Goal: Task Accomplishment & Management: Use online tool/utility

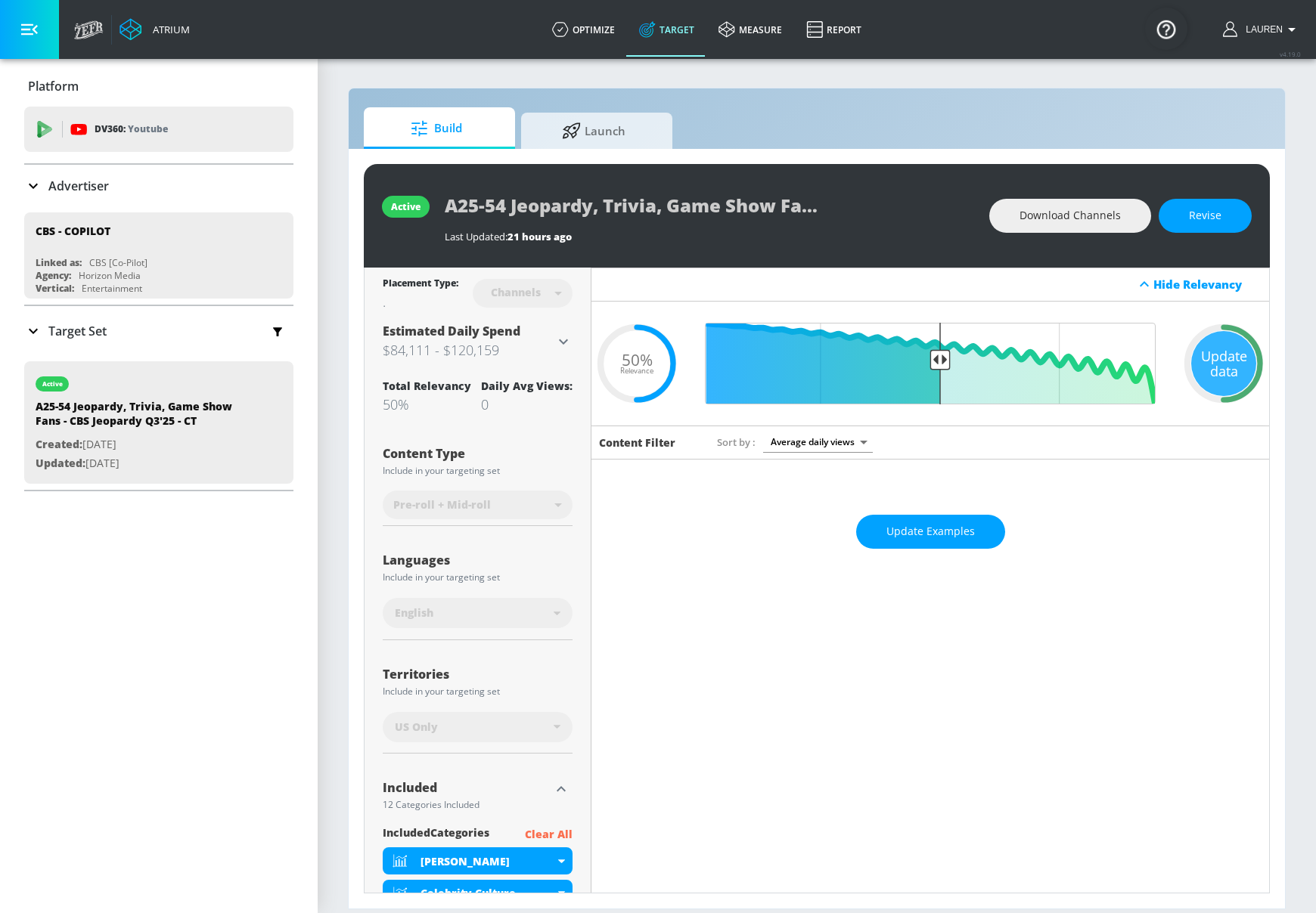
click at [530, 343] on h3 "$84,111 - $120,159" at bounding box center [468, 350] width 172 height 21
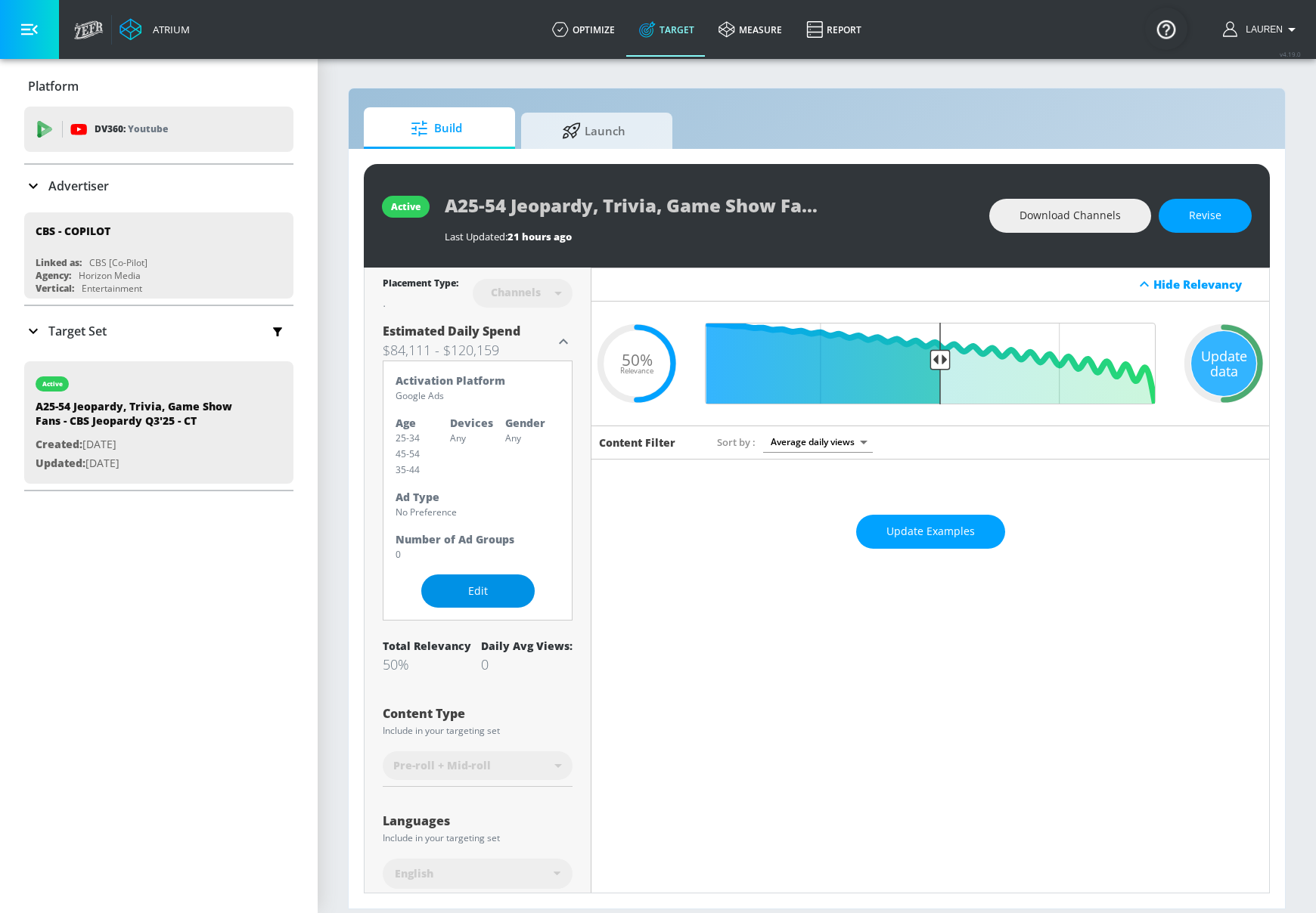
click at [491, 592] on span "Edit" at bounding box center [478, 591] width 53 height 19
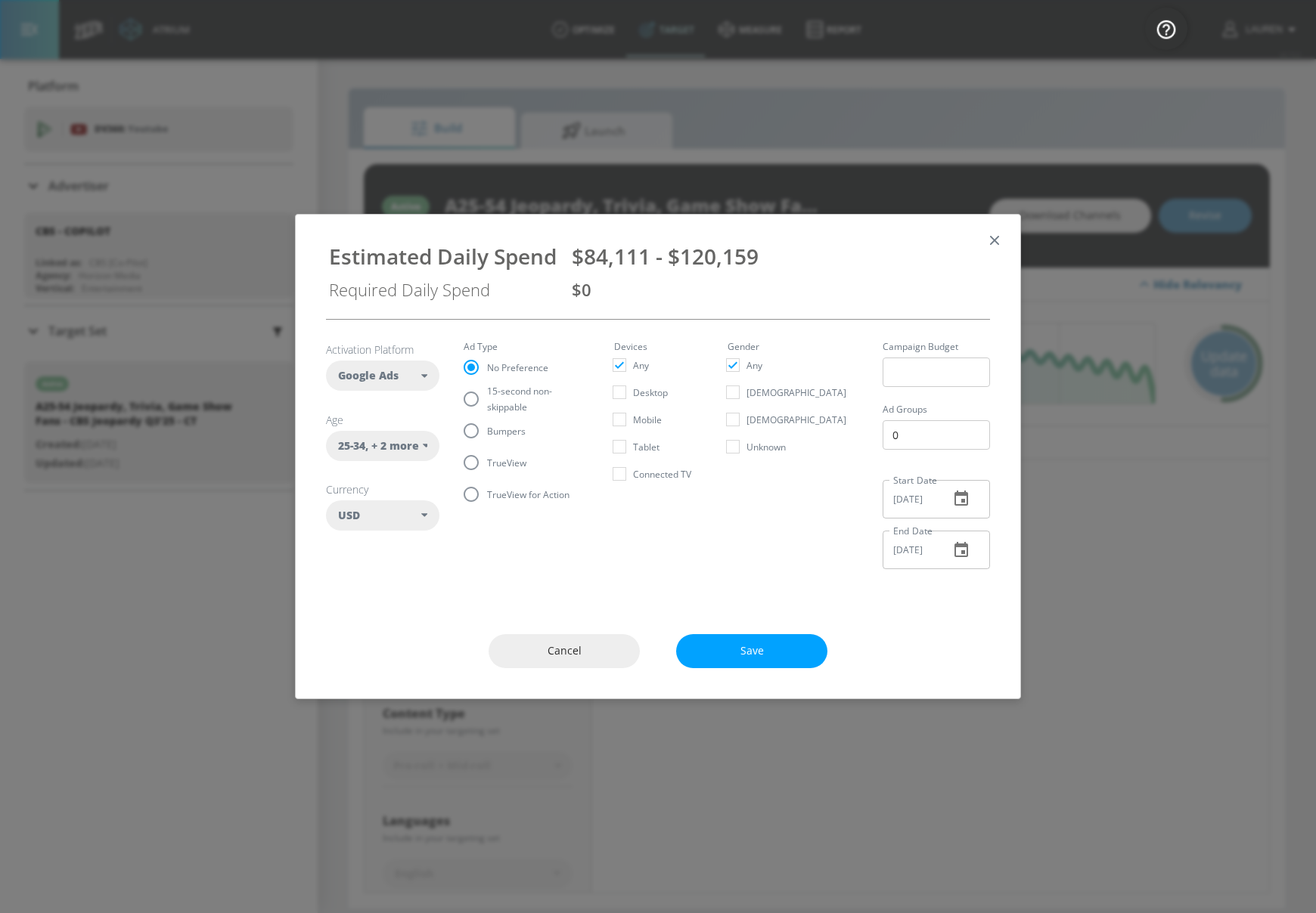
click at [481, 469] on input "TrueView" at bounding box center [471, 462] width 32 height 32
radio input "true"
radio input "false"
drag, startPoint x: 874, startPoint y: 435, endPoint x: 811, endPoint y: 426, distance: 63.6
click at [810, 429] on section "Activation Platform Google Ads DV360 Google Ads Age 25-34 , + 2 more ​ Any 18-2…" at bounding box center [658, 451] width 664 height 262
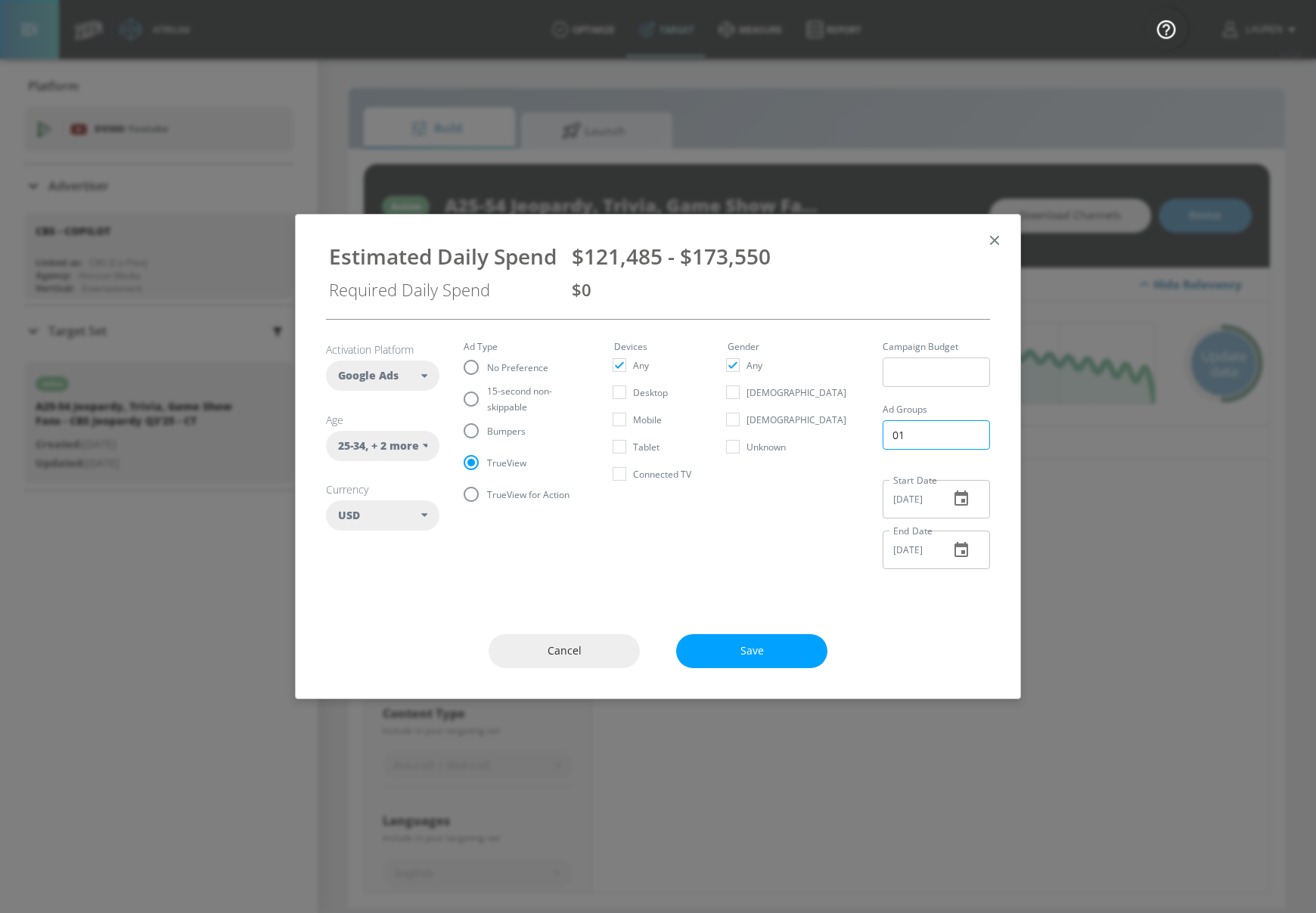
drag, startPoint x: 885, startPoint y: 430, endPoint x: 770, endPoint y: 430, distance: 115.0
click at [770, 430] on section "Activation Platform Google Ads DV360 Google Ads Age 25-34 , + 2 more ​ Any 18-2…" at bounding box center [658, 451] width 664 height 262
type input "0"
drag, startPoint x: 573, startPoint y: 256, endPoint x: 772, endPoint y: 255, distance: 199.0
click at [772, 256] on div "$126,167 - $180,238" at bounding box center [780, 256] width 415 height 29
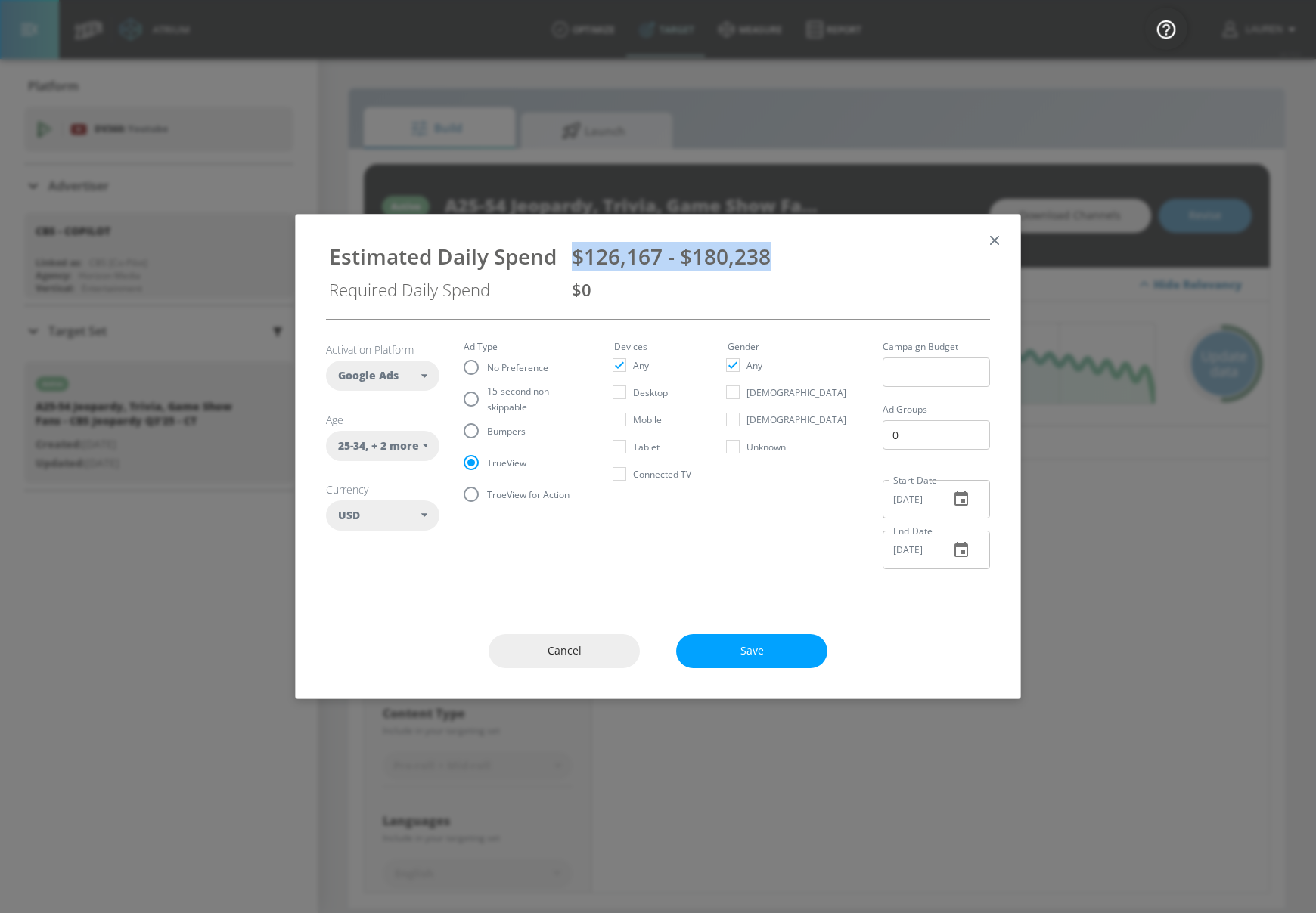
copy span "$126,167 - $180,238"
click at [1002, 240] on icon "button" at bounding box center [994, 240] width 17 height 17
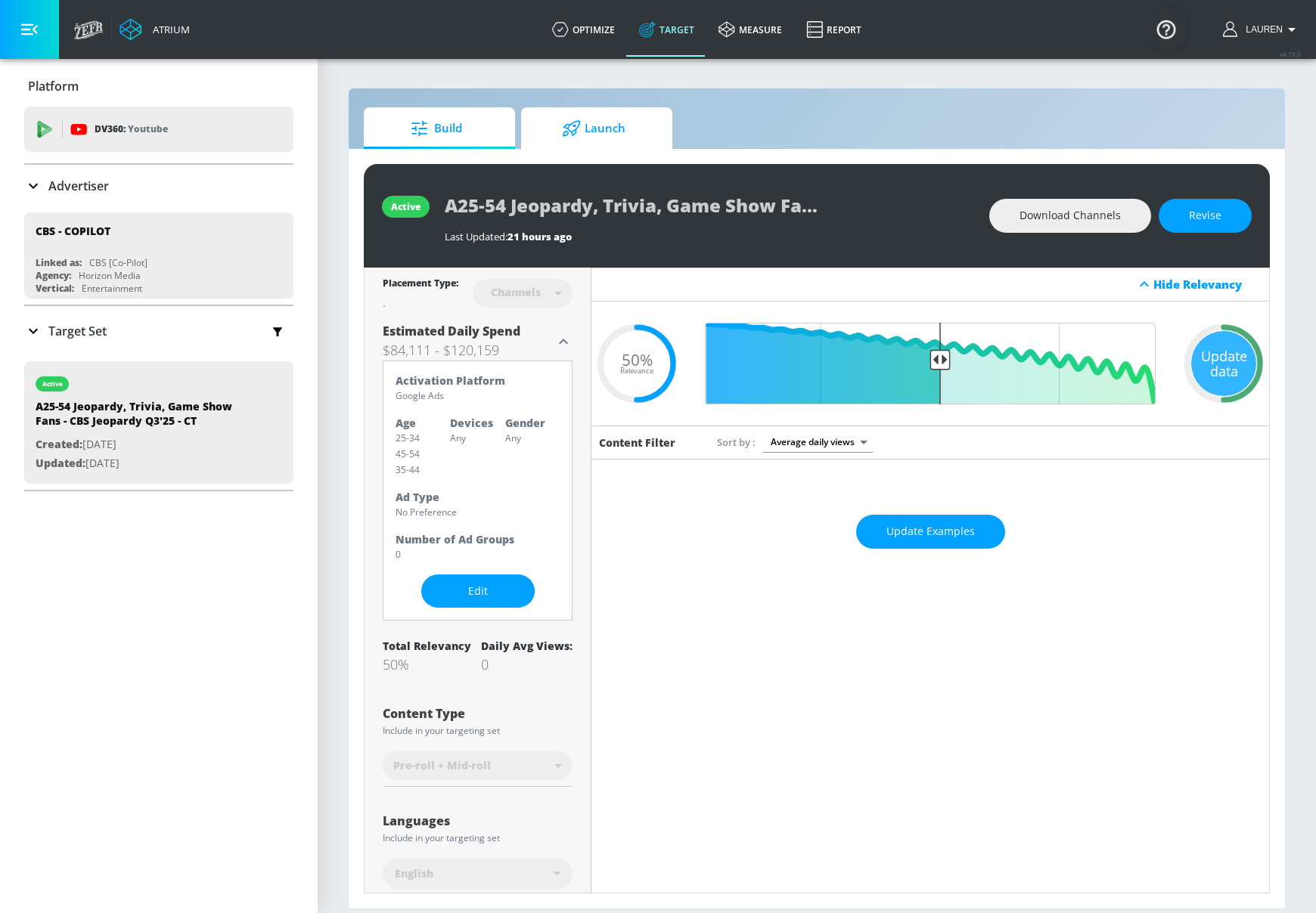
click at [604, 138] on span "Launch" at bounding box center [594, 128] width 115 height 37
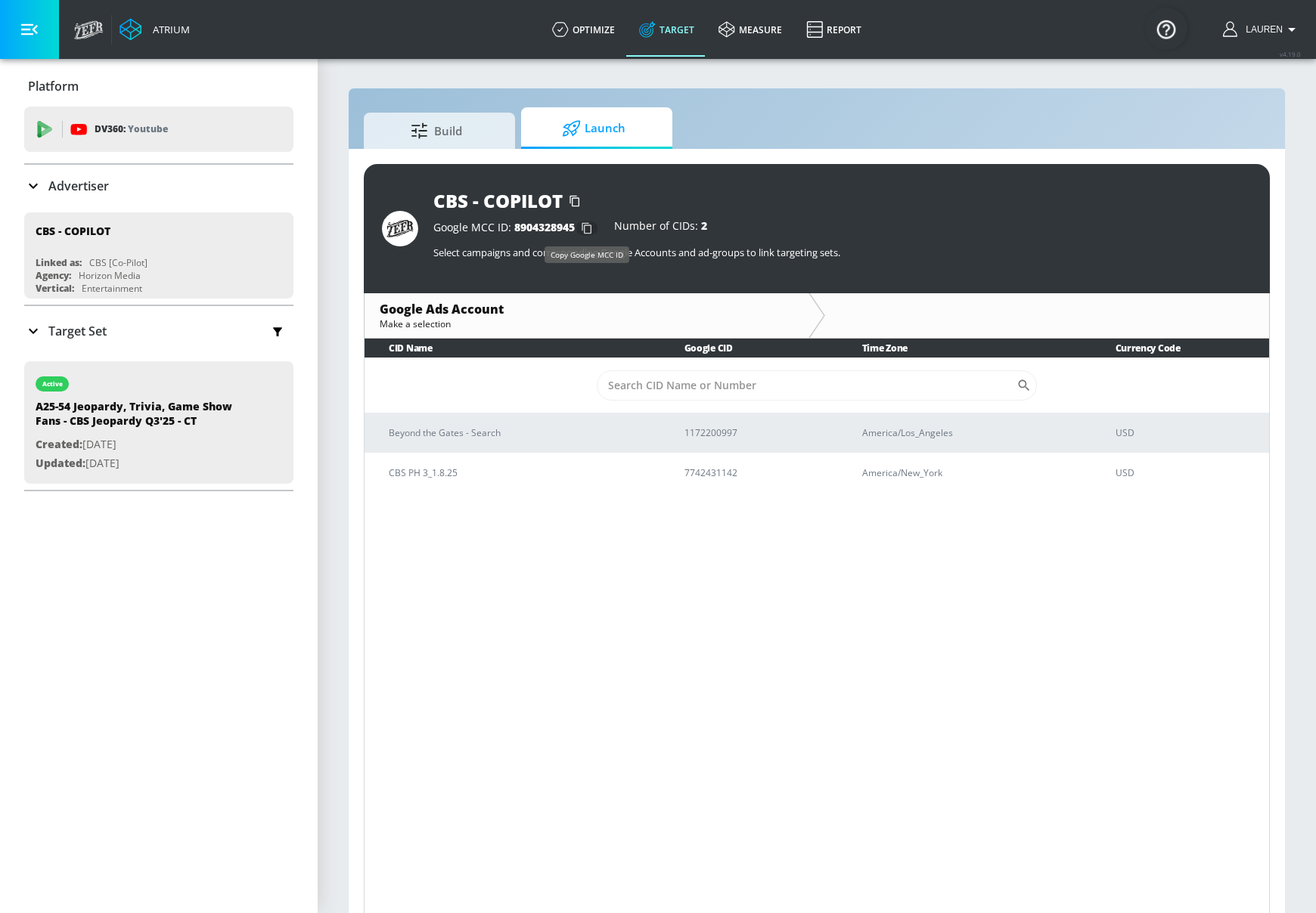
click at [585, 225] on icon "button" at bounding box center [586, 228] width 10 height 11
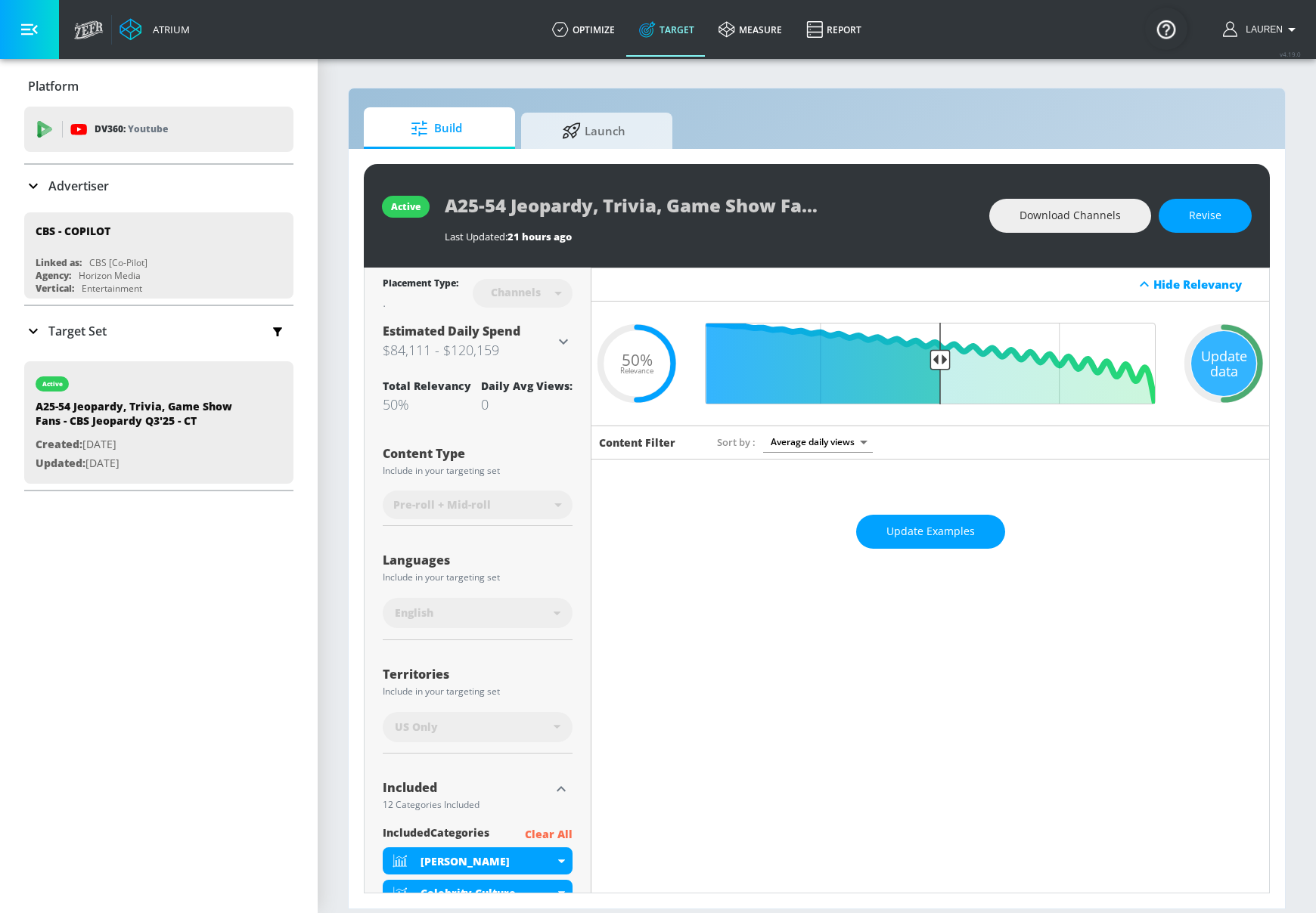
click at [562, 340] on icon at bounding box center [563, 342] width 18 height 18
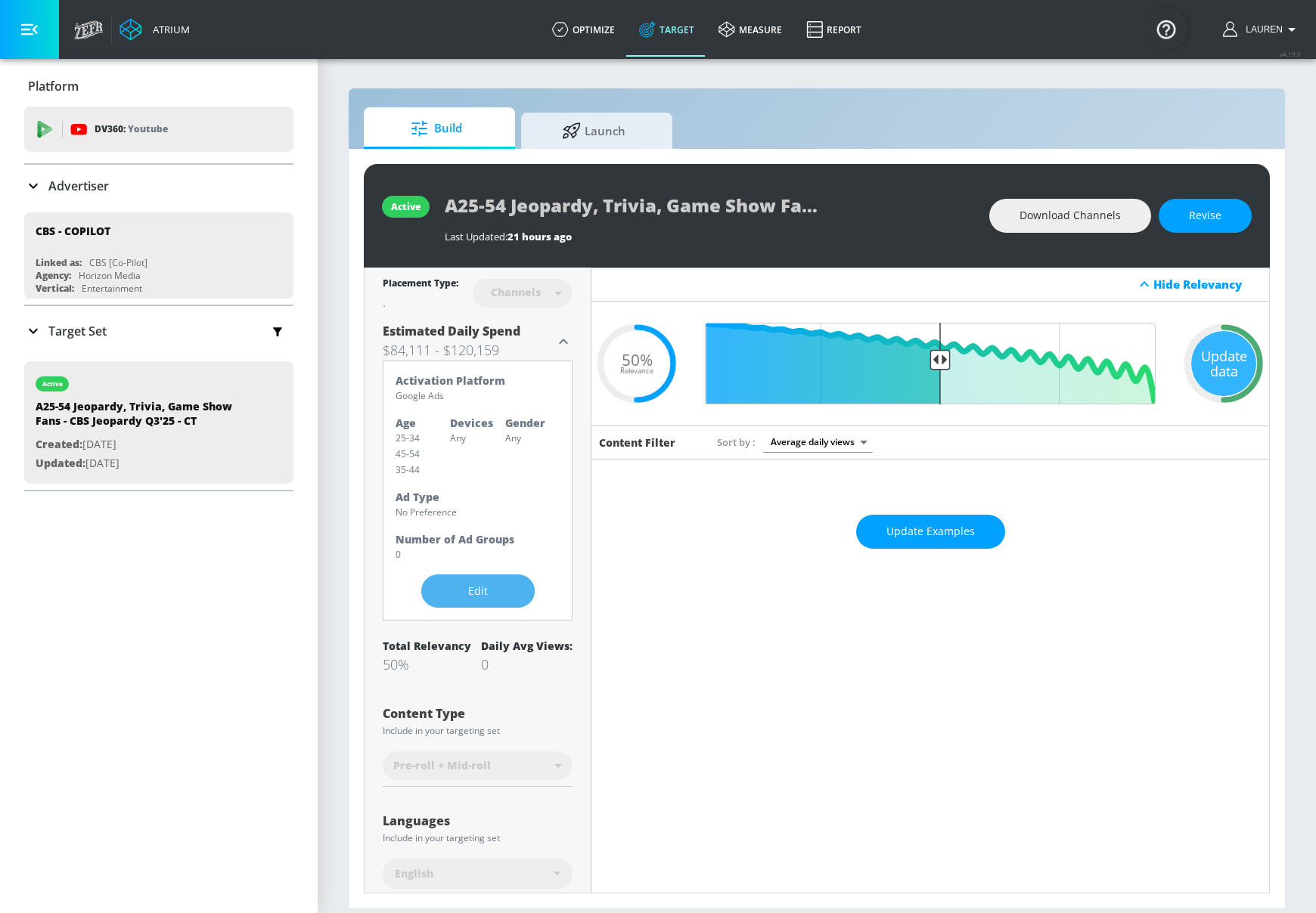
click at [460, 592] on span "Edit" at bounding box center [478, 591] width 53 height 19
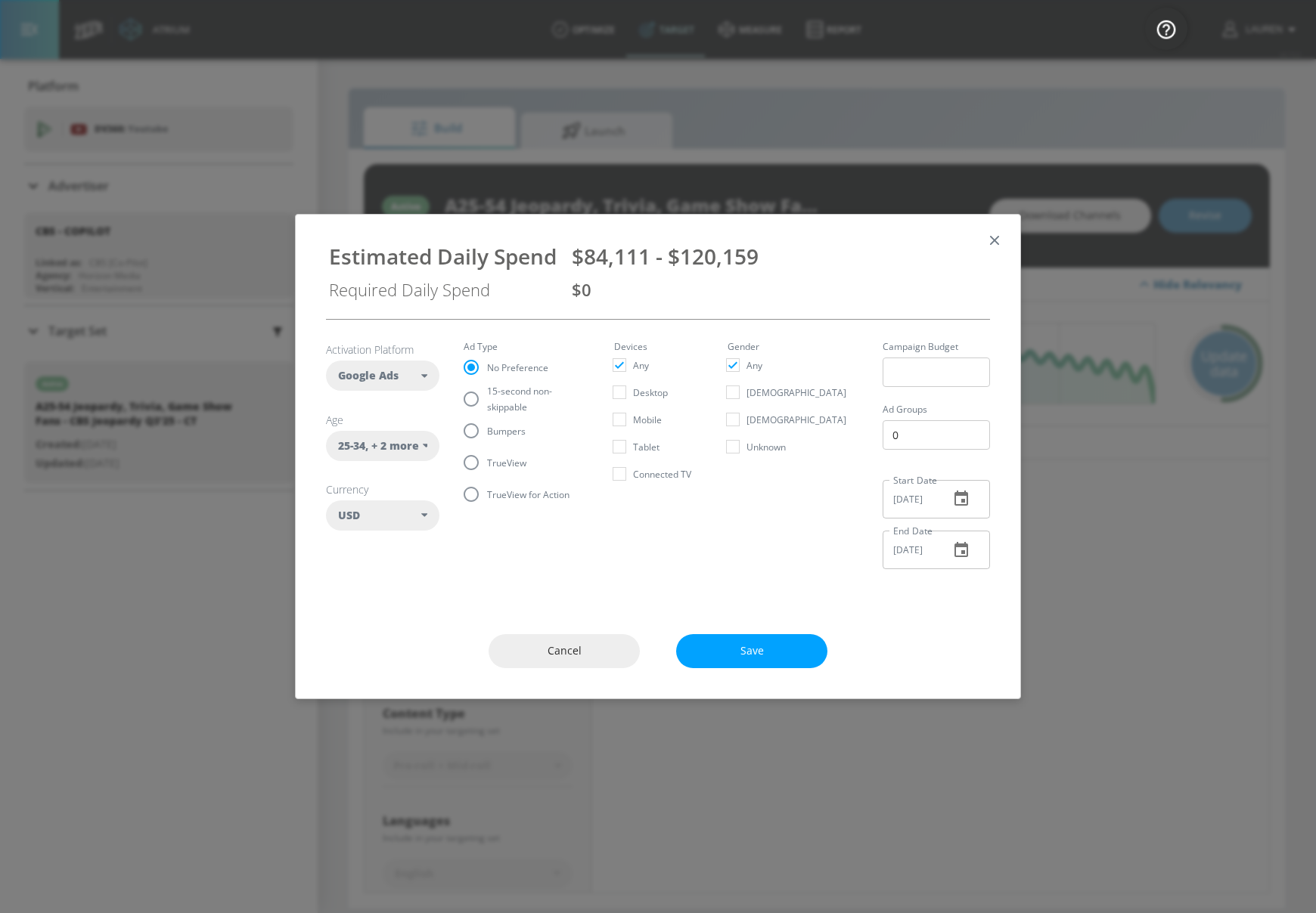
click at [474, 461] on input "TrueView" at bounding box center [471, 462] width 32 height 32
radio input "true"
radio input "false"
click at [578, 260] on span "$126,167 - $180,238" at bounding box center [671, 256] width 199 height 29
drag, startPoint x: 575, startPoint y: 256, endPoint x: 797, endPoint y: 263, distance: 222.1
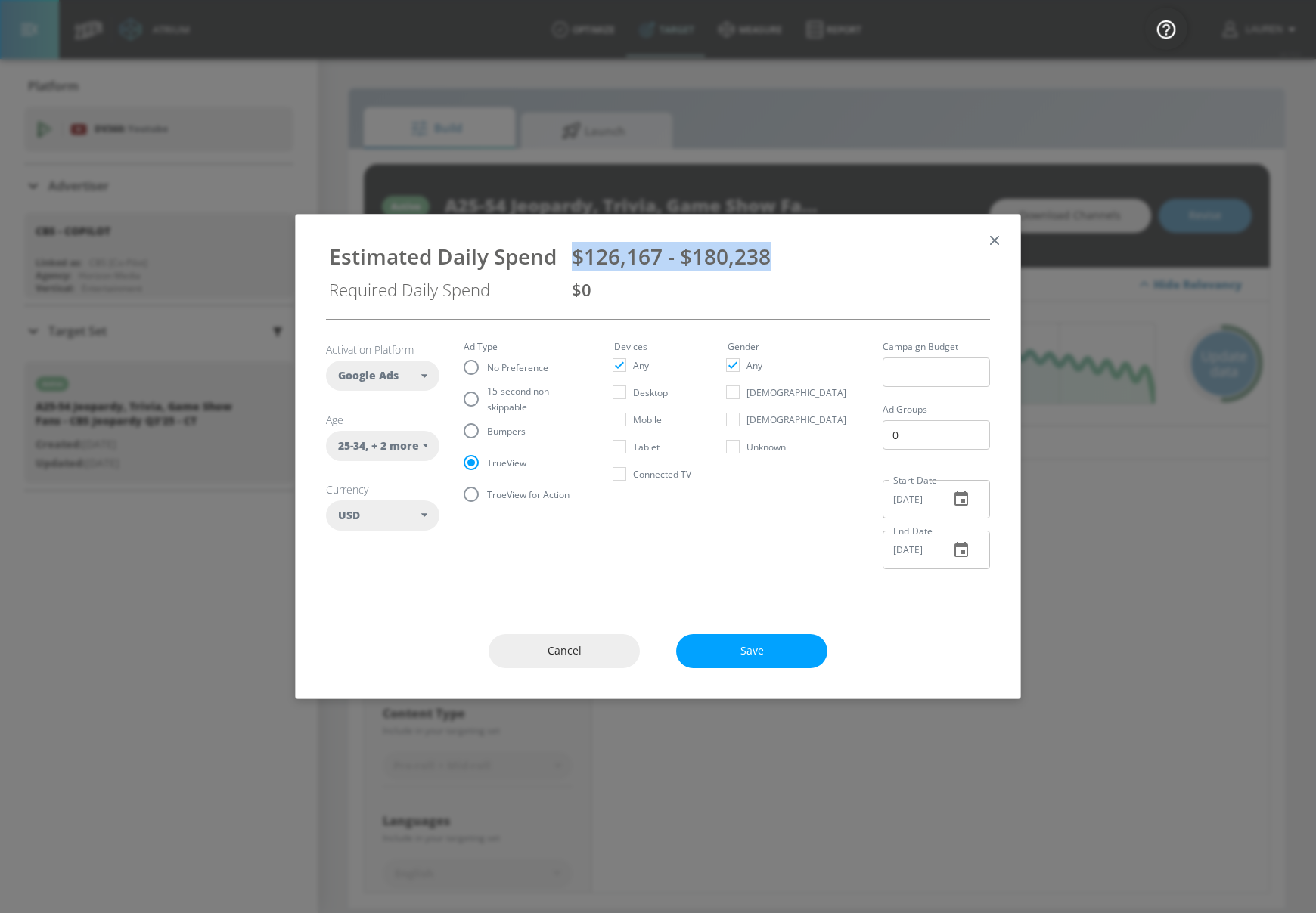
click at [797, 263] on div "$126,167 - $180,238" at bounding box center [780, 256] width 415 height 29
copy span "$126,167 - $180,238"
